Goal: Task Accomplishment & Management: Use online tool/utility

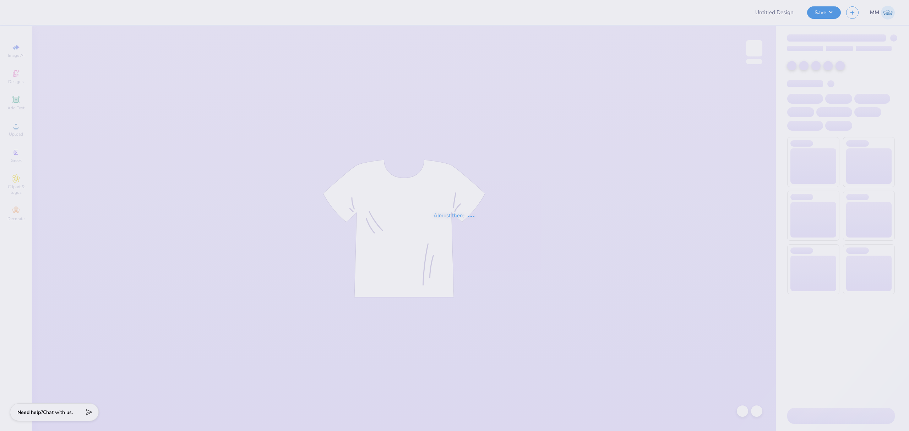
type input "[GEOGRAPHIC_DATA][PERSON_NAME] Varsity Bowling [GEOGRAPHIC_DATA]"
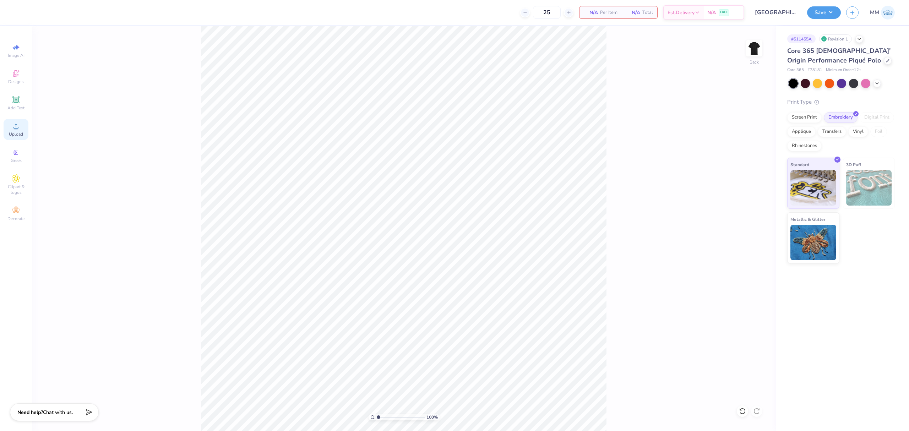
click at [13, 124] on icon at bounding box center [16, 126] width 9 height 9
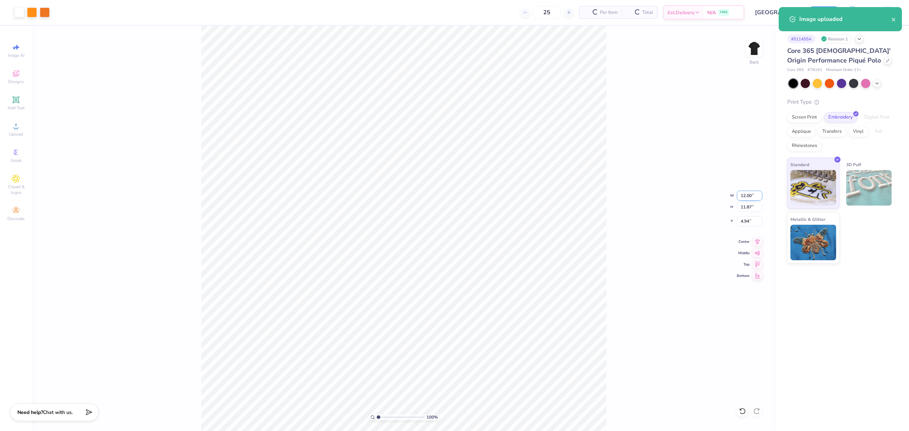
click at [747, 196] on input "12.00" at bounding box center [749, 196] width 26 height 10
type input "4.00"
type input "3.96"
type input "8.90"
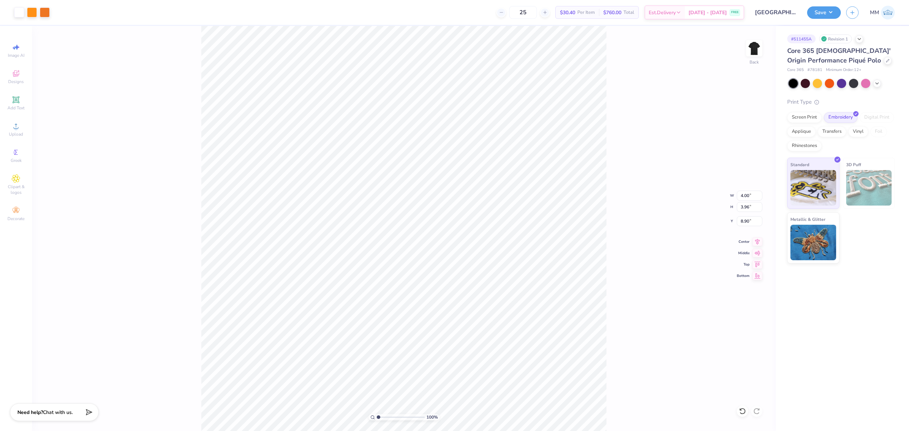
type input "3.00"
click at [744, 195] on input "4.00" at bounding box center [749, 196] width 26 height 10
click at [750, 195] on input "4.00" at bounding box center [749, 196] width 26 height 10
type input "2.00"
type input "1.98"
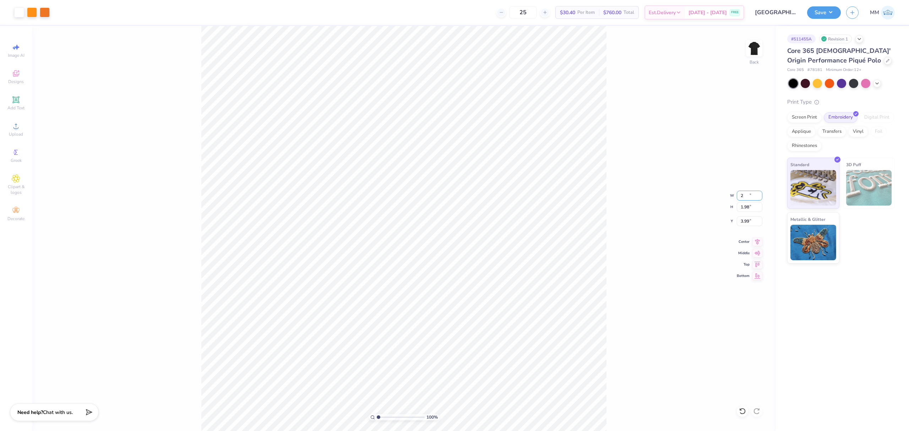
type input "3.99"
click at [743, 192] on input "2.00" at bounding box center [749, 196] width 26 height 10
type input "4.00"
type input "3.96"
click at [751, 223] on input "3.00" at bounding box center [749, 221] width 26 height 10
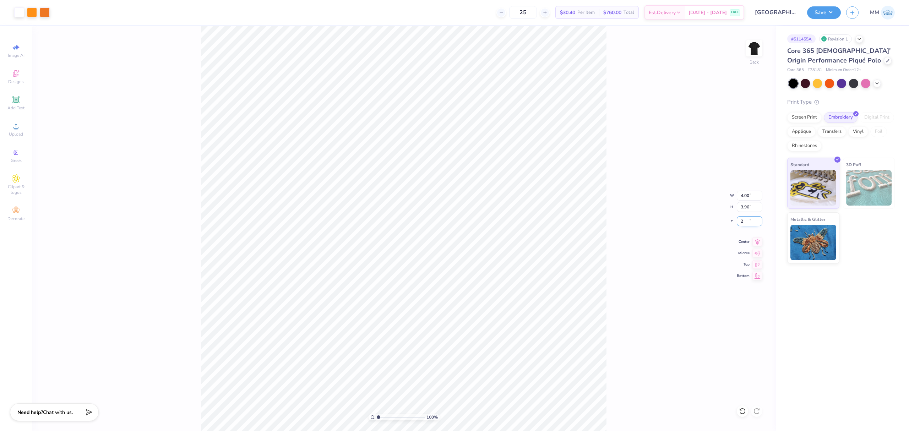
type input "2.00"
click at [754, 242] on icon at bounding box center [757, 240] width 10 height 9
type input "1.34"
click at [741, 196] on input "4.00" at bounding box center [749, 196] width 26 height 10
type input "2.00"
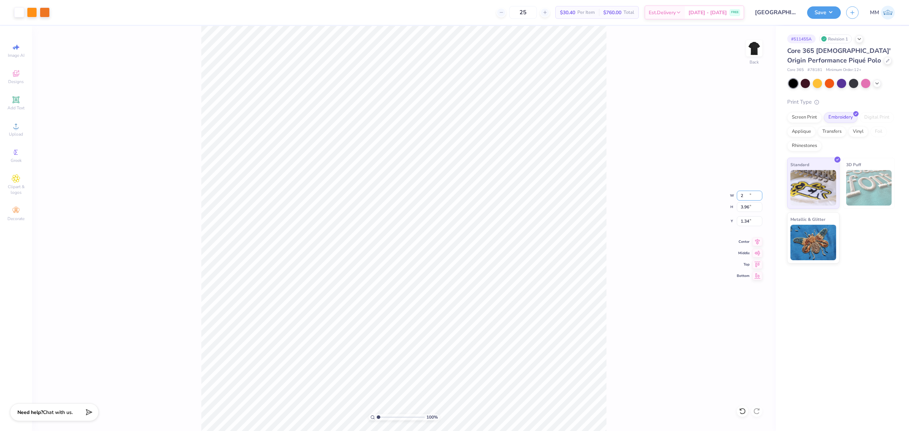
type input "1.98"
type input "2.33"
click at [747, 199] on input "2.00" at bounding box center [749, 196] width 26 height 10
type input "4.00"
type input "3.96"
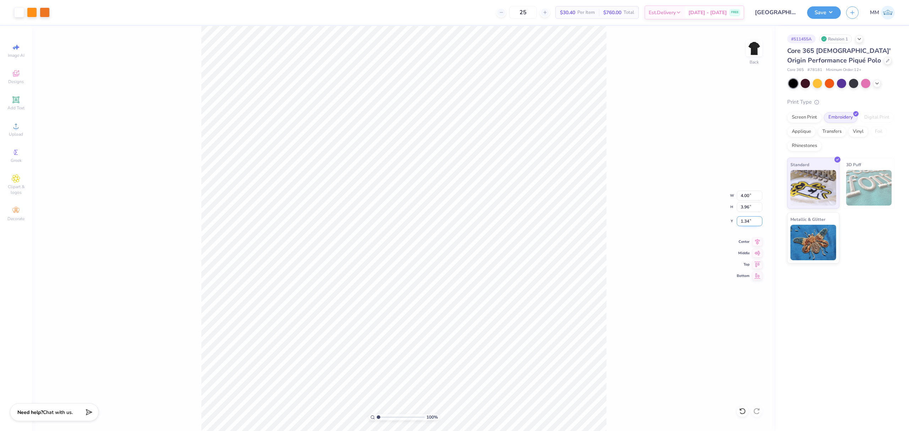
click at [741, 225] on input "1.34" at bounding box center [749, 221] width 26 height 10
type input "2.00"
click at [615, 243] on div "100 % Back W 4.00 4.00 " H 3.96 3.96 " Y 2.00 2.00 " Center Middle Top Bottom" at bounding box center [404, 228] width 744 height 405
click at [821, 13] on button "Save" at bounding box center [824, 11] width 34 height 12
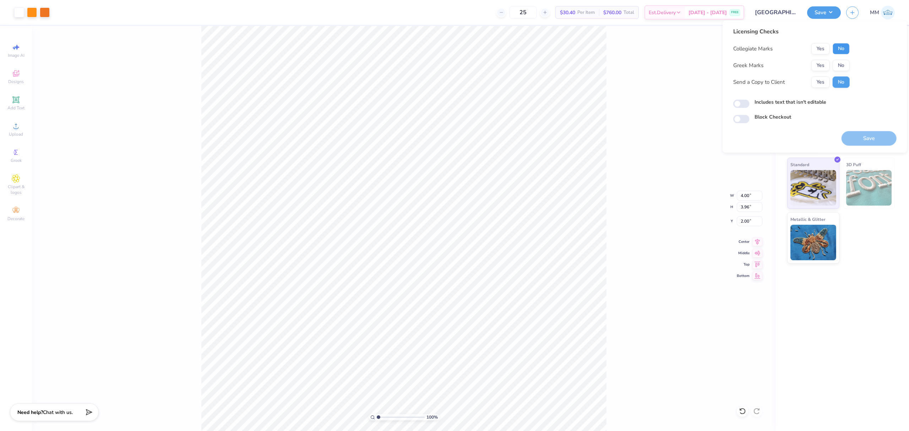
click at [836, 49] on button "No" at bounding box center [840, 48] width 17 height 11
click at [839, 67] on button "No" at bounding box center [840, 65] width 17 height 11
click at [777, 101] on label "Includes text that isn't editable" at bounding box center [790, 101] width 72 height 7
click at [749, 101] on input "Includes text that isn't editable" at bounding box center [741, 104] width 16 height 9
checkbox input "true"
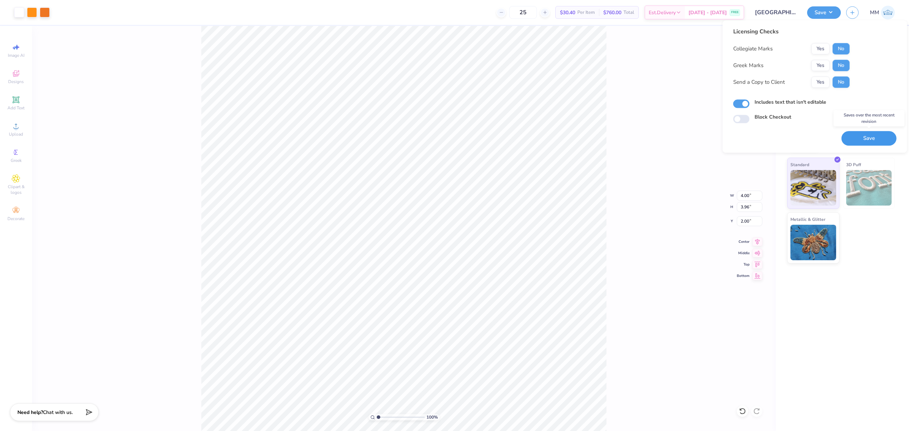
click at [854, 139] on button "Save" at bounding box center [868, 138] width 55 height 15
